Goal: Information Seeking & Learning: Learn about a topic

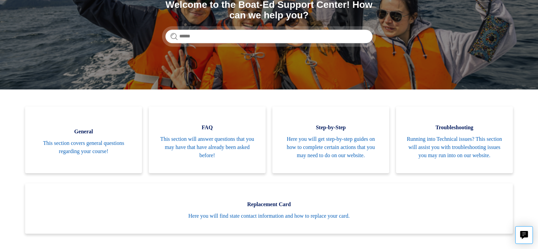
scroll to position [91, 0]
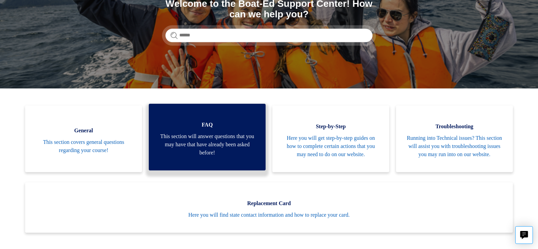
click at [211, 128] on span "FAQ" at bounding box center [207, 125] width 96 height 8
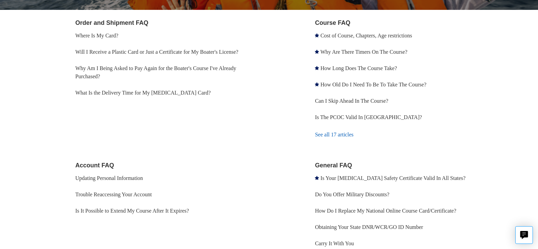
scroll to position [132, 0]
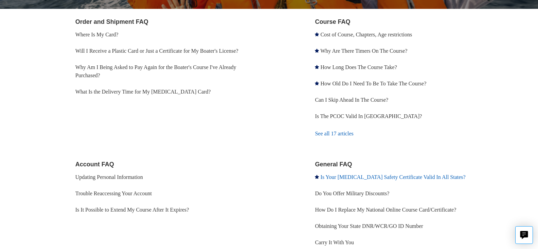
click at [358, 177] on link "Is Your [MEDICAL_DATA] Safety Certificate Valid In All States?" at bounding box center [392, 177] width 145 height 6
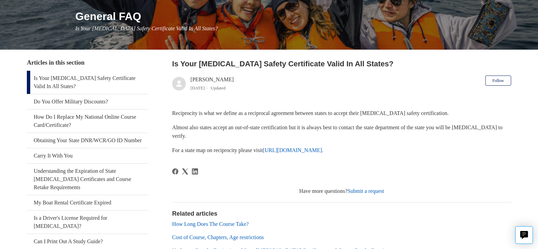
scroll to position [82, 0]
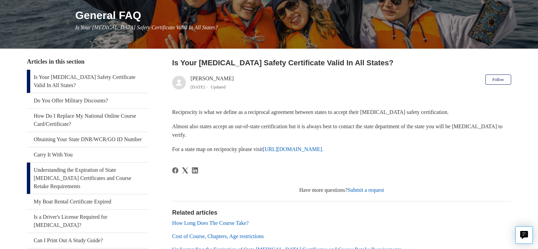
click at [88, 188] on link "Understanding the Expiration of State Boating Certificates and Course Retake Re…" at bounding box center [87, 177] width 121 height 31
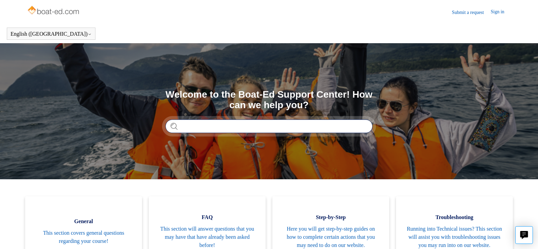
click at [188, 127] on input "Search" at bounding box center [268, 126] width 207 height 14
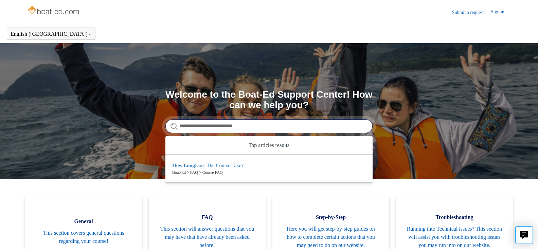
type input "**********"
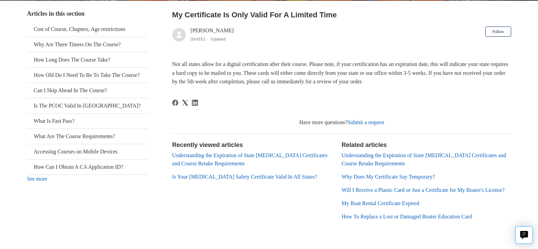
scroll to position [130, 0]
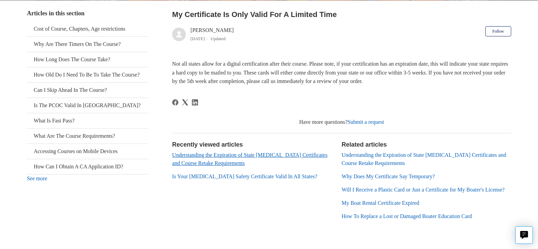
click at [213, 157] on link "Understanding the Expiration of State [MEDICAL_DATA] Certificates and Course Re…" at bounding box center [249, 159] width 155 height 14
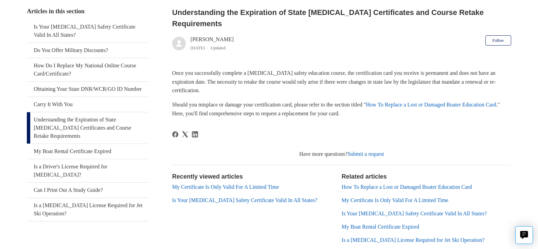
scroll to position [132, 0]
click at [94, 174] on link "Is a Driver's License Required for [MEDICAL_DATA]?" at bounding box center [87, 170] width 121 height 23
